Goal: Task Accomplishment & Management: Manage account settings

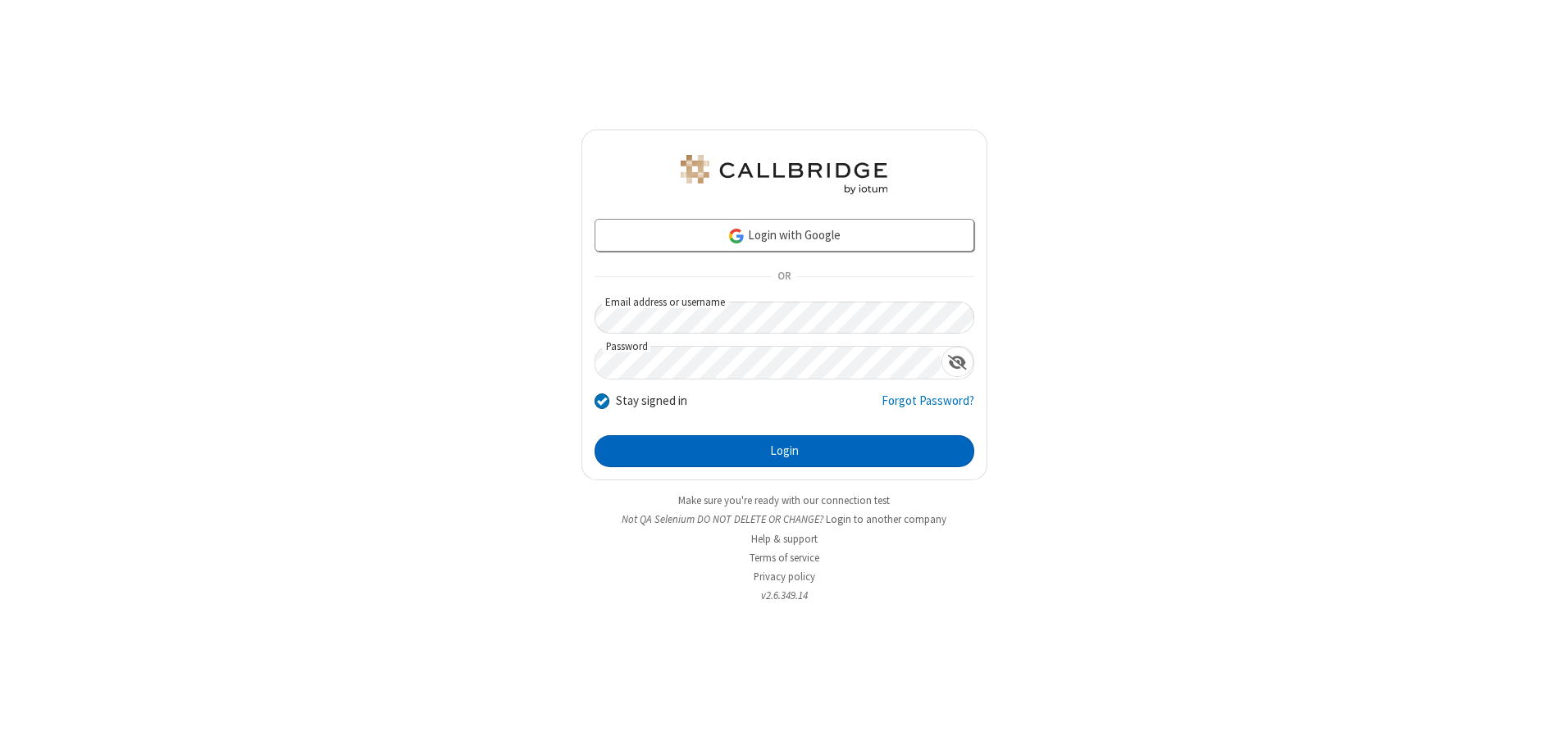
click at [784, 451] on button "Login" at bounding box center [784, 452] width 379 height 33
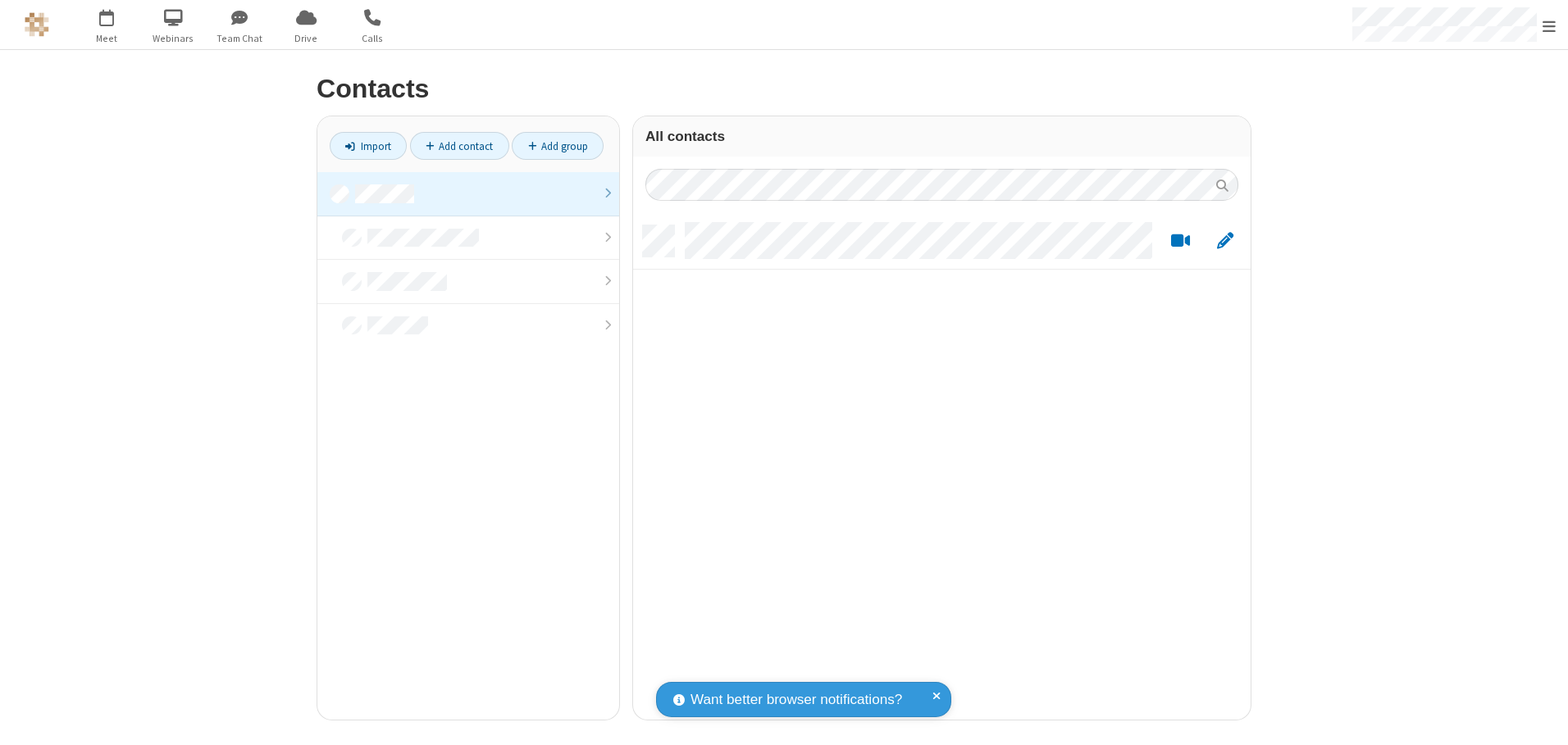
scroll to position [494, 605]
click at [468, 193] on link at bounding box center [468, 194] width 302 height 44
click at [459, 146] on link "Add contact" at bounding box center [459, 146] width 99 height 28
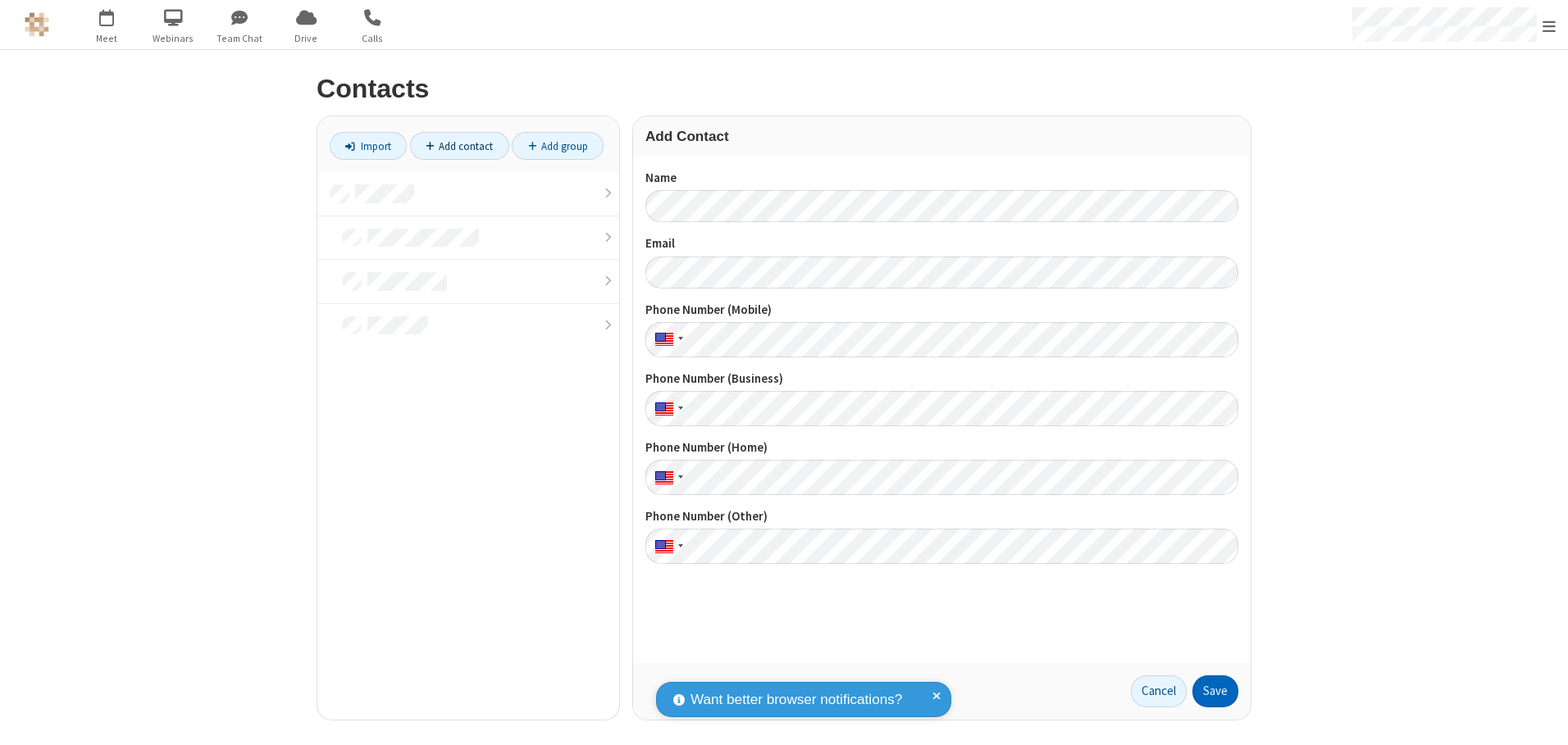
click at [1215, 692] on button "Save" at bounding box center [1214, 692] width 46 height 33
